Goal: Task Accomplishment & Management: Manage account settings

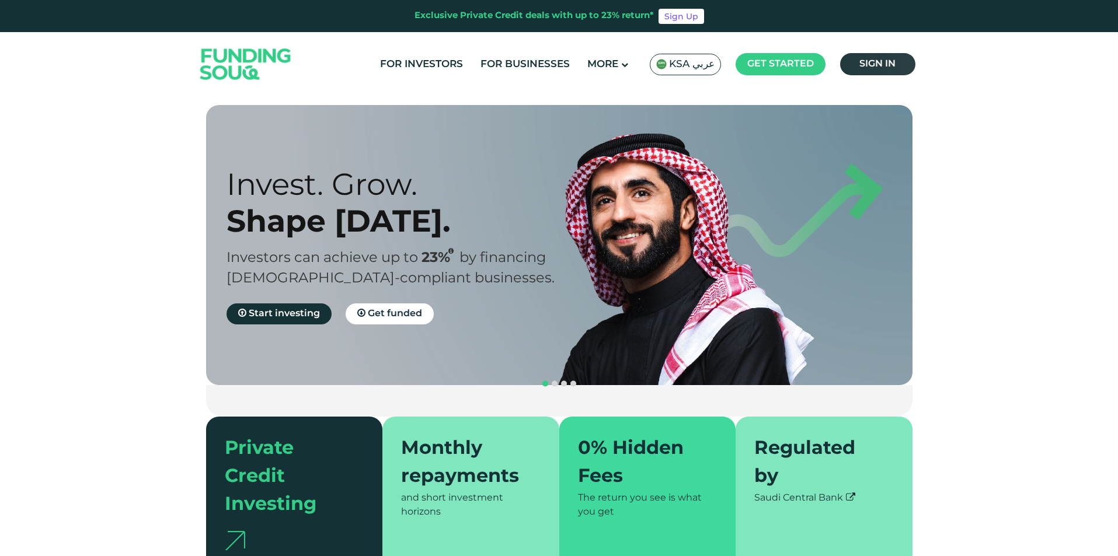
click at [888, 61] on span "Sign in" at bounding box center [877, 64] width 36 height 9
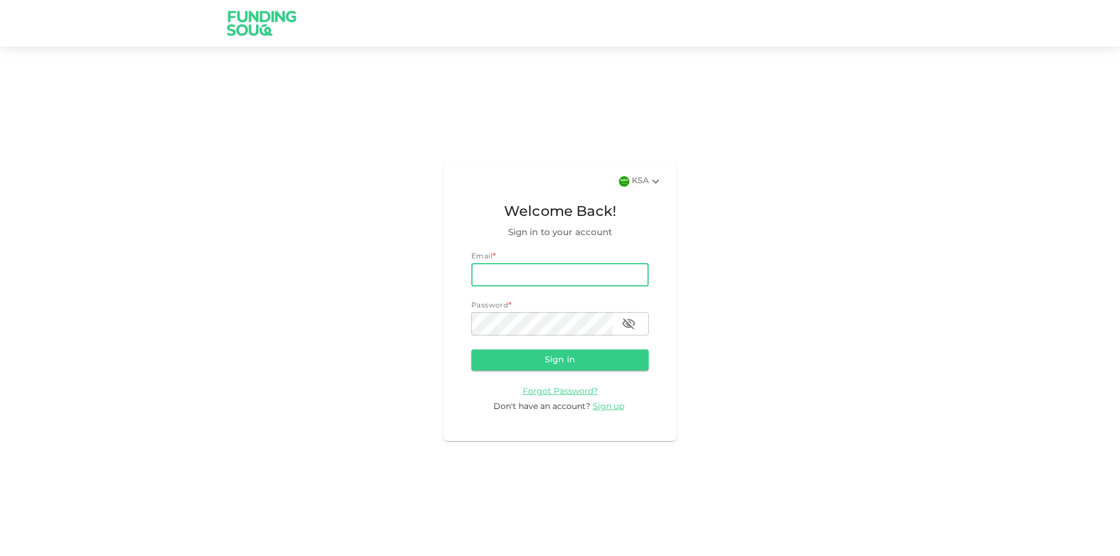
type input "[EMAIL_ADDRESS][DOMAIN_NAME]"
click at [472, 350] on button "Sign in" at bounding box center [560, 360] width 177 height 21
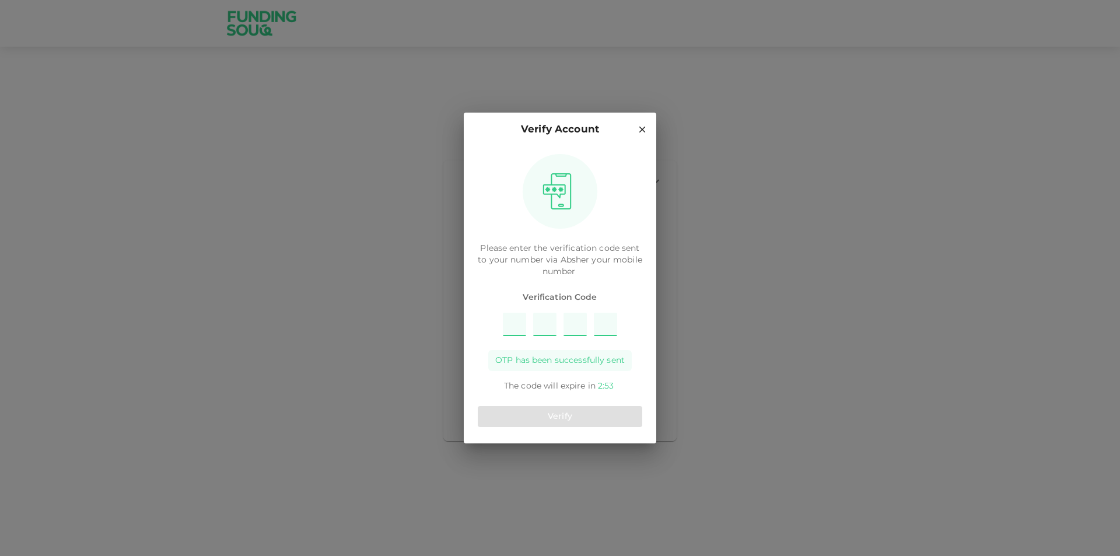
type input "9"
type input "1"
type input "3"
type input "6"
click at [558, 423] on button "Verify" at bounding box center [560, 416] width 165 height 21
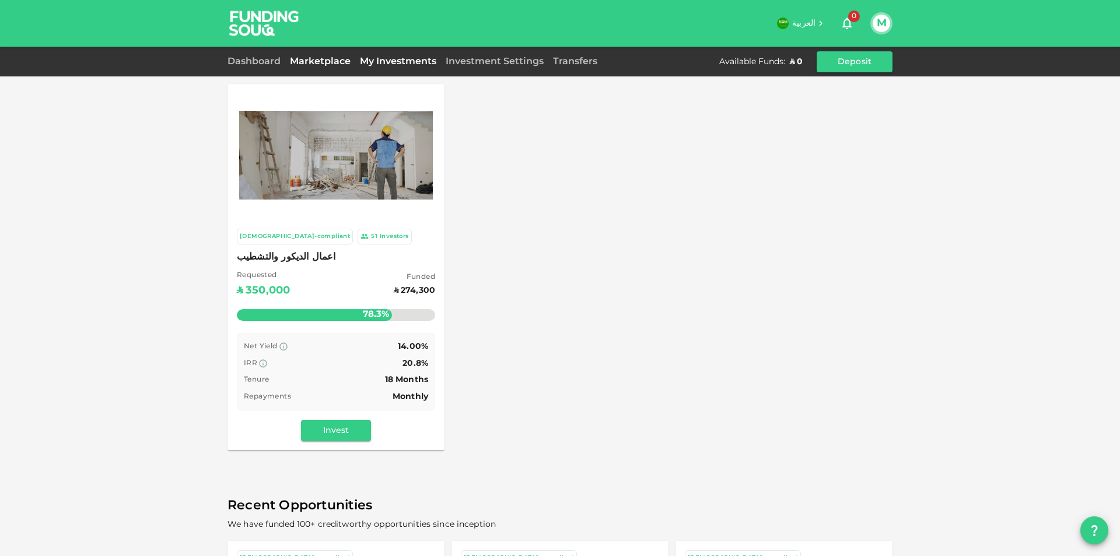
click at [398, 63] on link "My Investments" at bounding box center [398, 61] width 86 height 9
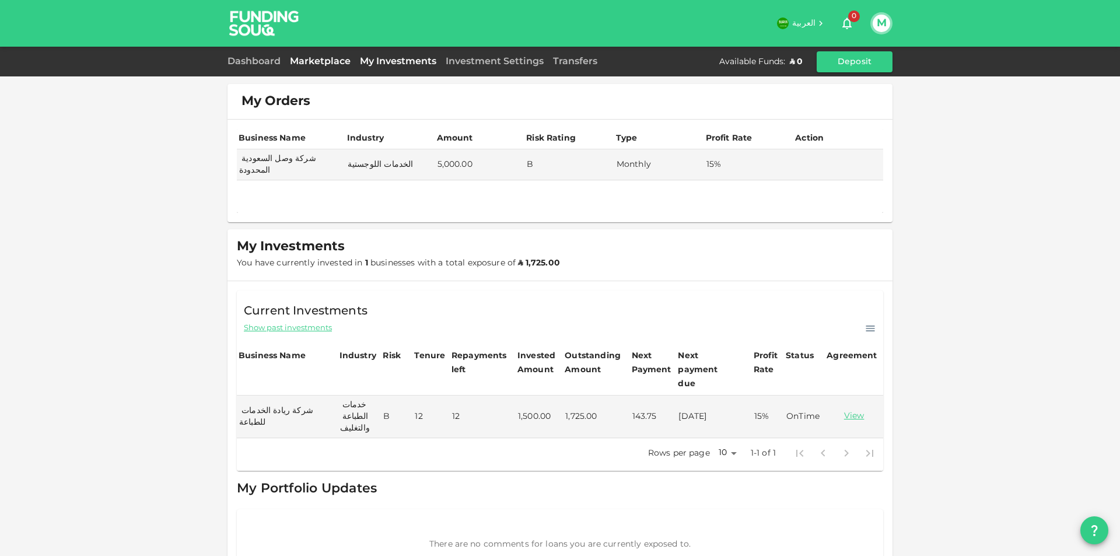
click at [320, 60] on link "Marketplace" at bounding box center [320, 61] width 70 height 9
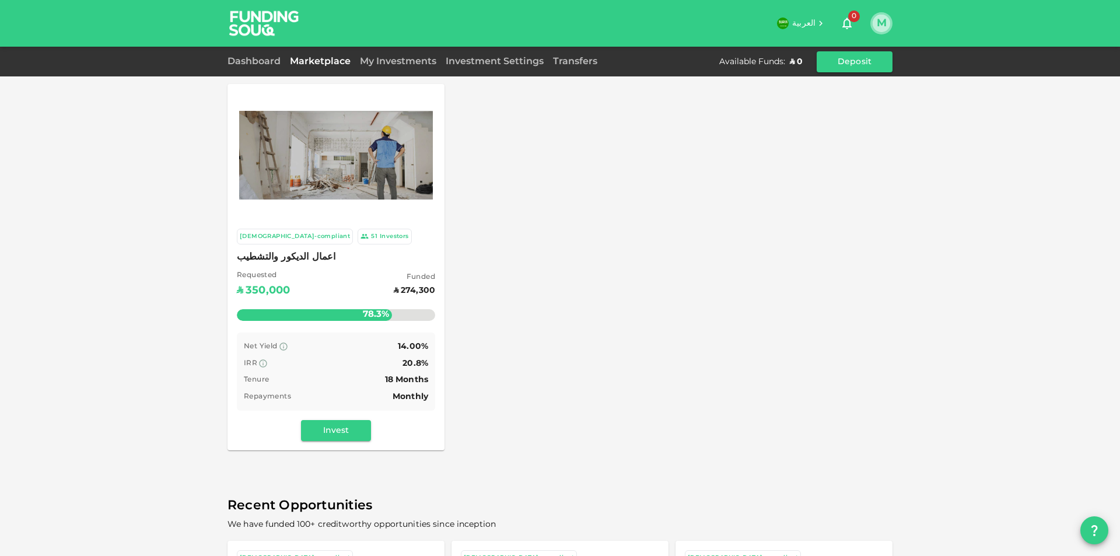
click at [885, 25] on button "M" at bounding box center [882, 24] width 18 height 18
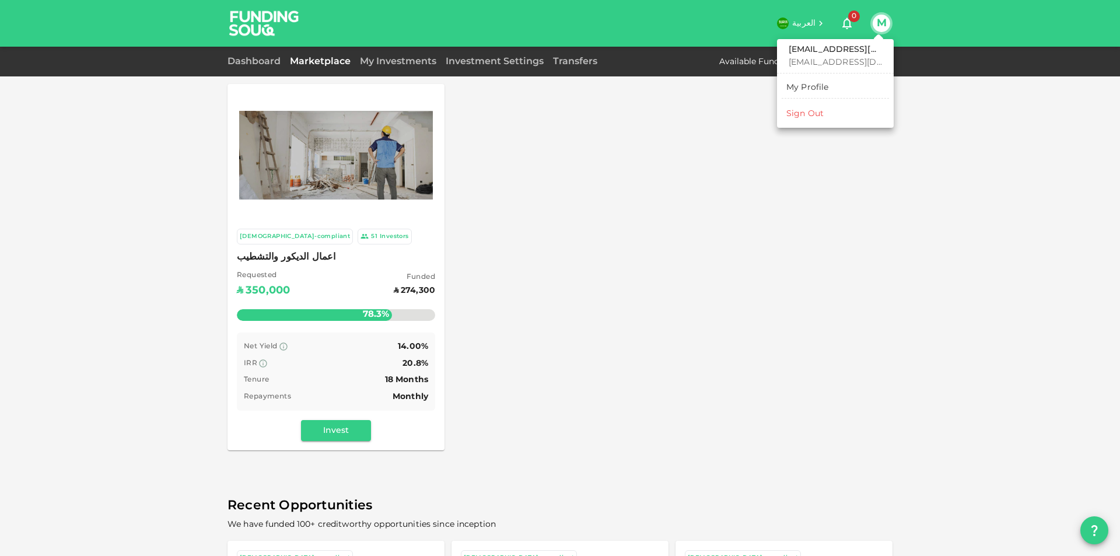
click at [825, 114] on li "Sign Out" at bounding box center [835, 113] width 107 height 19
